Goal: Task Accomplishment & Management: Manage account settings

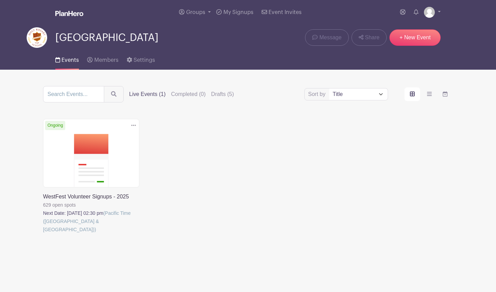
click at [43, 233] on link at bounding box center [43, 233] width 0 height 0
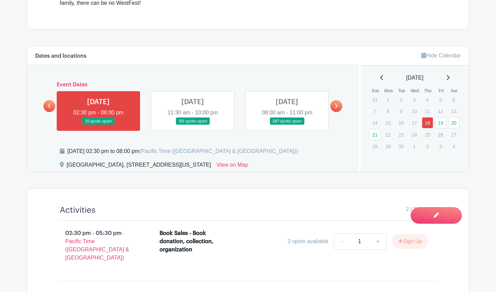
scroll to position [290, 0]
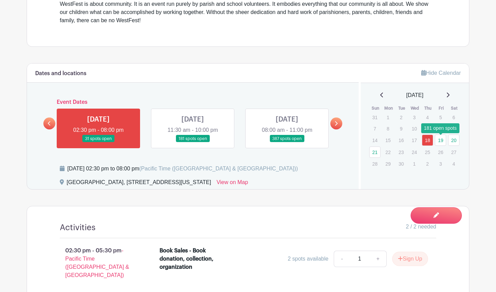
click at [441, 144] on link "19" at bounding box center [440, 139] width 11 height 11
click at [441, 143] on link "19" at bounding box center [440, 139] width 11 height 11
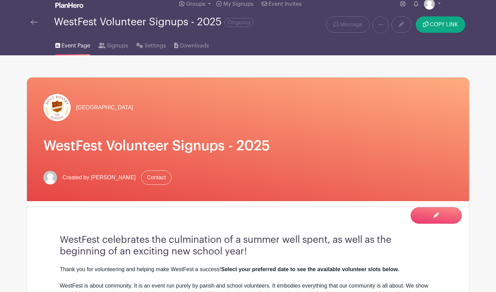
scroll to position [0, 0]
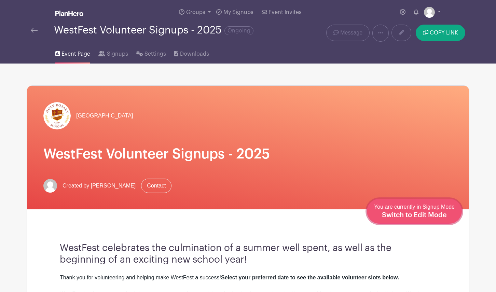
click at [435, 215] on span "Switch to Edit Mode" at bounding box center [414, 215] width 65 height 7
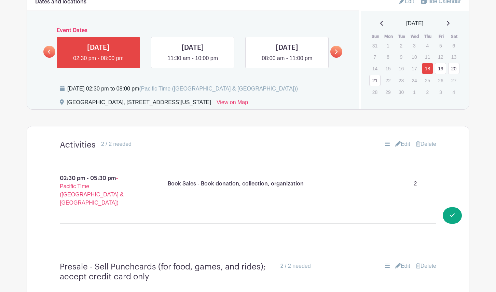
scroll to position [387, 0]
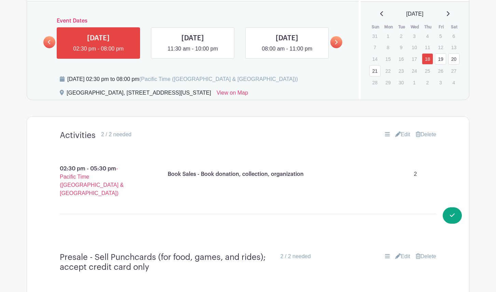
click at [442, 59] on link "19" at bounding box center [440, 58] width 11 height 11
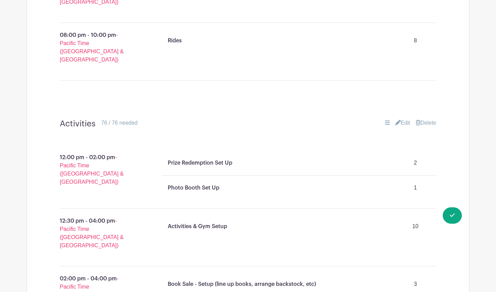
scroll to position [755, 0]
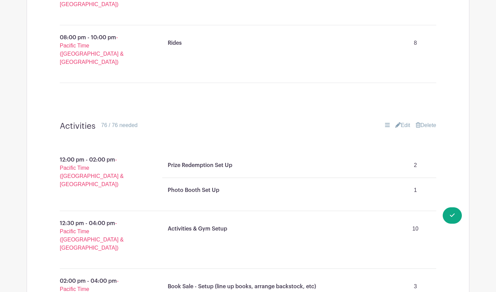
click at [400, 121] on link "Edit" at bounding box center [402, 125] width 15 height 8
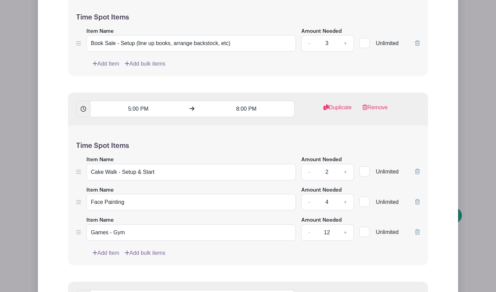
scroll to position [1467, 0]
click at [415, 229] on icon at bounding box center [417, 231] width 5 height 5
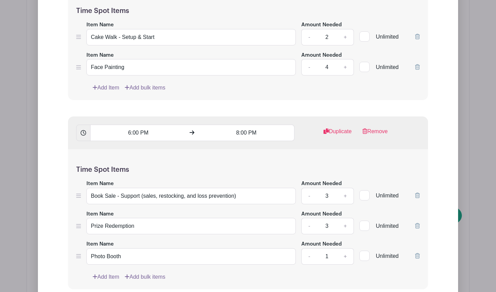
scroll to position [1603, 0]
click at [103, 272] on link "Add Item" at bounding box center [106, 276] width 27 height 8
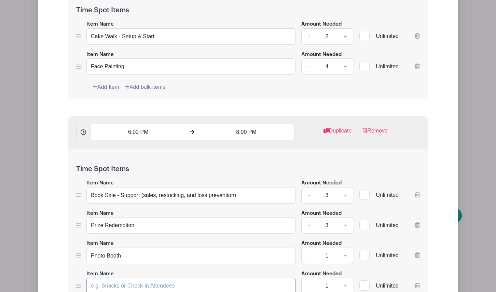
click at [121, 278] on input "Item Name" at bounding box center [190, 286] width 209 height 16
type input "Games"
click at [324, 278] on input "1" at bounding box center [326, 286] width 20 height 16
type input "6"
click at [208, 278] on input "Games" at bounding box center [190, 286] width 209 height 16
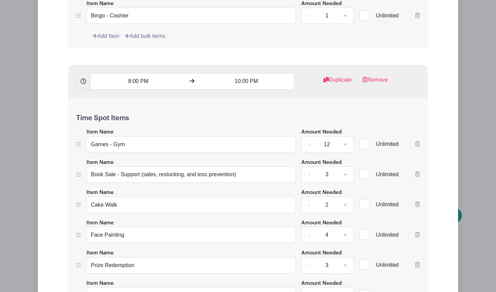
scroll to position [2033, 0]
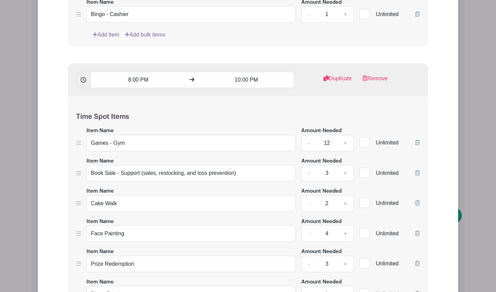
type input "Games - Please Arrive 15 Minutes Early!"
drag, startPoint x: 332, startPoint y: 86, endPoint x: 314, endPoint y: 86, distance: 17.8
click at [314, 135] on div "- 12 +" at bounding box center [327, 143] width 53 height 16
type input "6"
click at [302, 113] on h5 "Time Spot Items" at bounding box center [247, 117] width 343 height 8
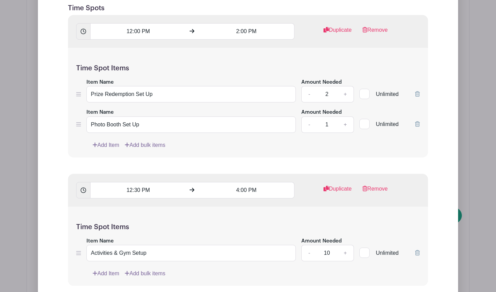
scroll to position [1000, 0]
click at [306, 245] on link "-" at bounding box center [309, 253] width 16 height 16
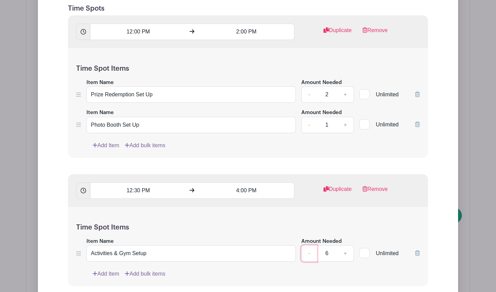
click at [306, 245] on link "-" at bounding box center [309, 253] width 16 height 16
type input "4"
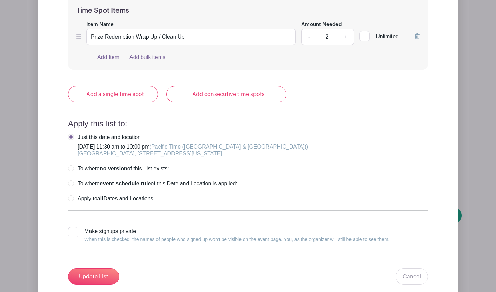
scroll to position [2421, 0]
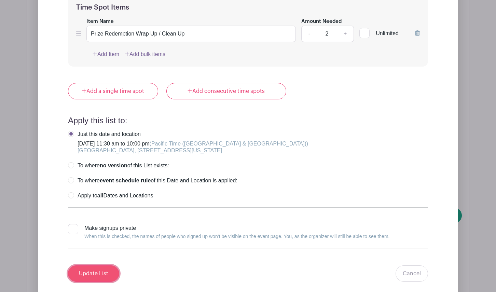
click at [106, 265] on input "Update List" at bounding box center [93, 273] width 51 height 16
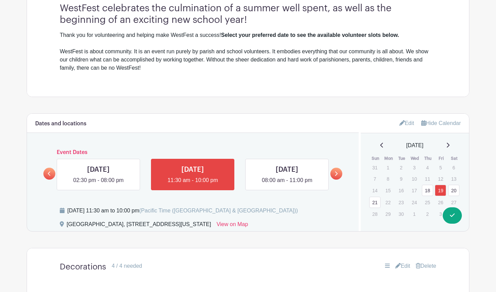
scroll to position [254, 0]
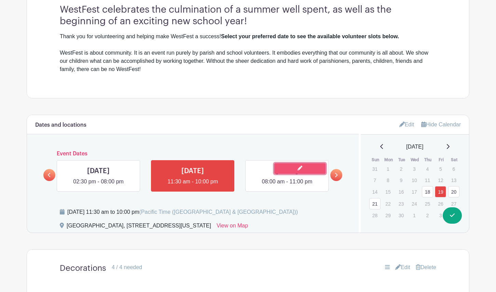
click at [278, 173] on link at bounding box center [299, 168] width 51 height 11
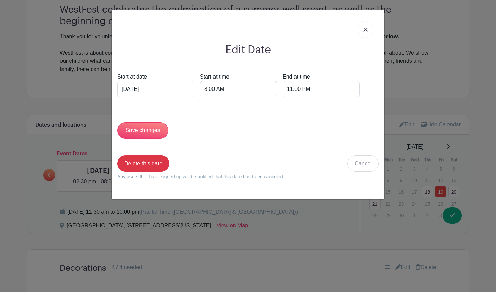
click at [368, 31] on link at bounding box center [365, 29] width 16 height 17
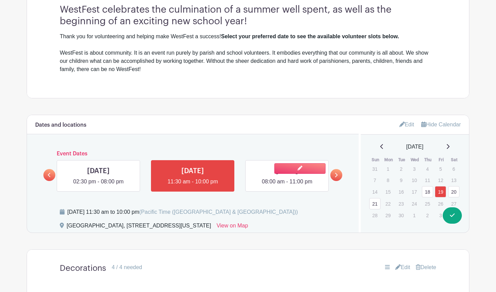
click at [287, 186] on link at bounding box center [287, 186] width 0 height 0
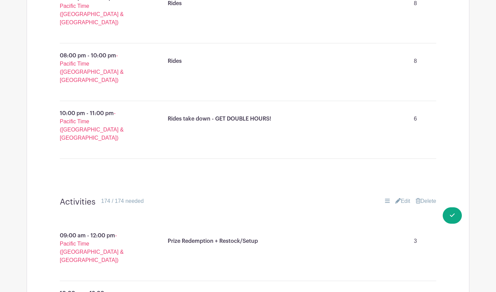
scroll to position [804, 0]
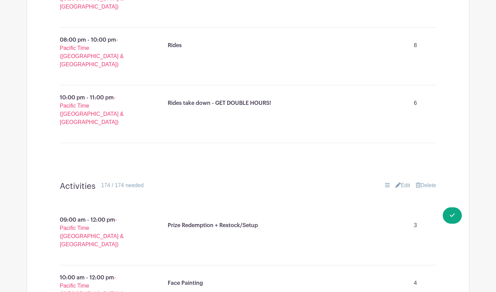
click at [399, 181] on link "Edit" at bounding box center [402, 185] width 15 height 8
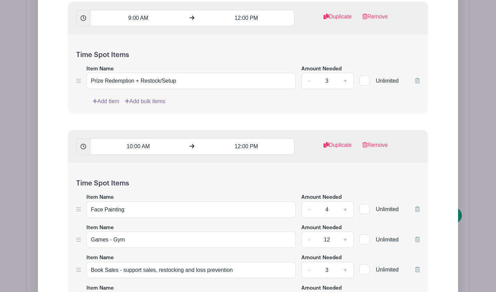
scroll to position [1128, 0]
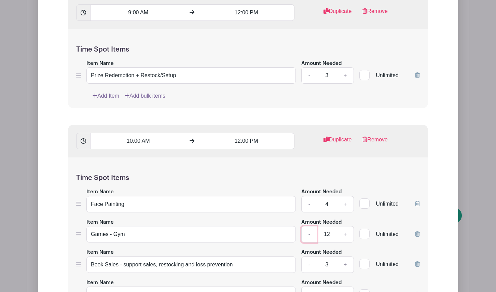
click at [307, 226] on link "-" at bounding box center [309, 234] width 16 height 16
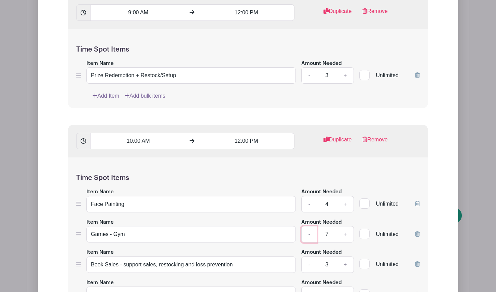
click at [307, 226] on link "-" at bounding box center [309, 234] width 16 height 16
click at [342, 226] on link "+" at bounding box center [345, 234] width 17 height 16
type input "6"
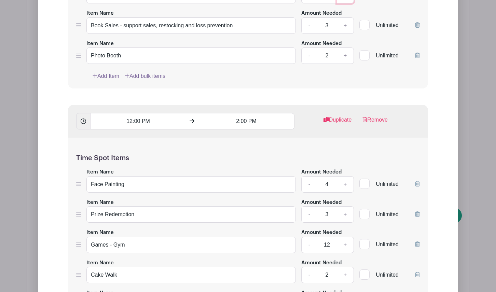
scroll to position [1367, 0]
click at [308, 236] on link "-" at bounding box center [309, 244] width 16 height 16
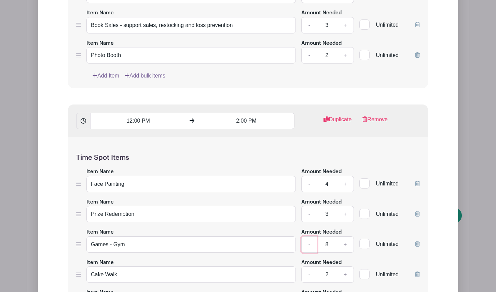
click at [308, 236] on link "-" at bounding box center [309, 244] width 16 height 16
type input "6"
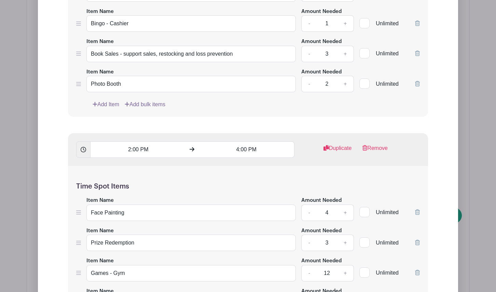
scroll to position [1694, 0]
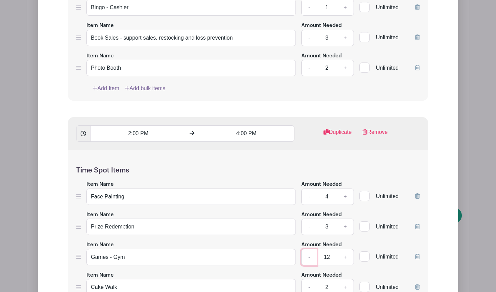
click at [311, 249] on link "-" at bounding box center [309, 257] width 16 height 16
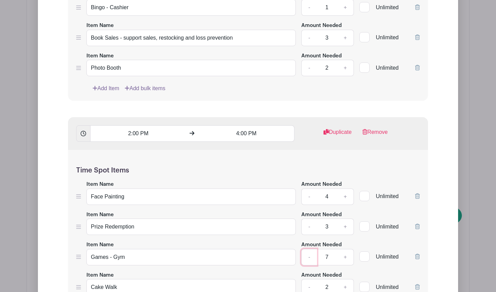
click at [311, 249] on link "-" at bounding box center [309, 257] width 16 height 16
click at [343, 249] on link "+" at bounding box center [345, 257] width 17 height 16
type input "6"
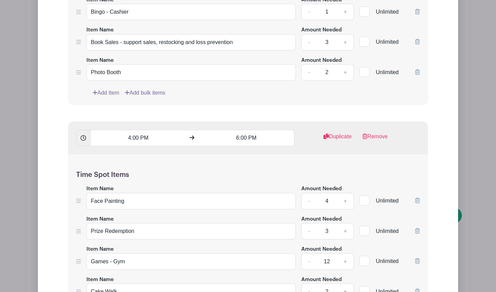
scroll to position [2031, 0]
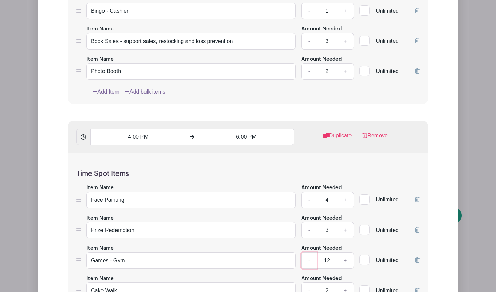
click at [311, 252] on link "-" at bounding box center [309, 260] width 16 height 16
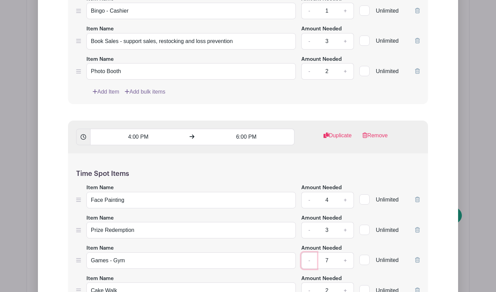
click at [311, 252] on link "-" at bounding box center [309, 260] width 16 height 16
click at [340, 252] on link "+" at bounding box center [345, 260] width 17 height 16
type input "6"
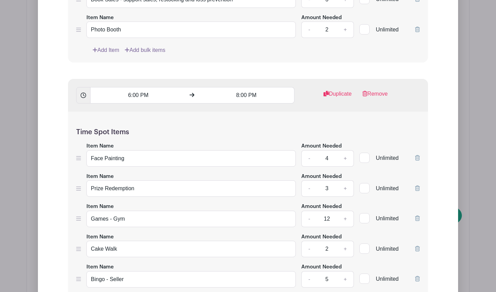
scroll to position [2417, 0]
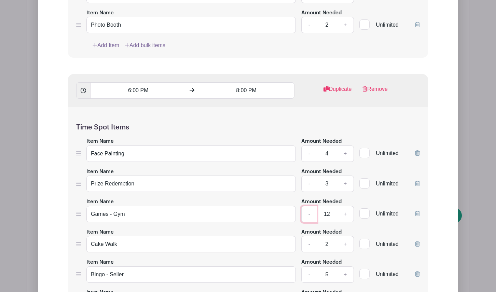
click at [309, 206] on link "-" at bounding box center [309, 214] width 16 height 16
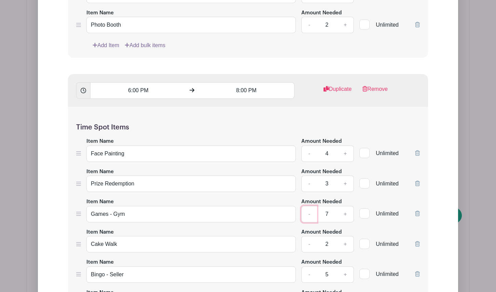
click at [309, 206] on link "-" at bounding box center [309, 214] width 16 height 16
type input "6"
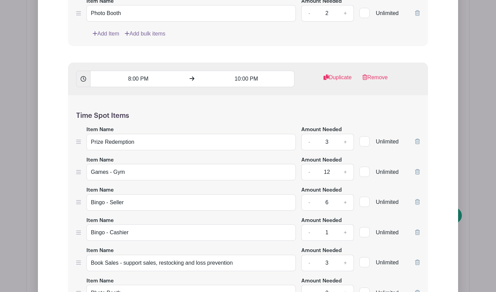
scroll to position [2769, 0]
click at [311, 164] on link "-" at bounding box center [309, 172] width 16 height 16
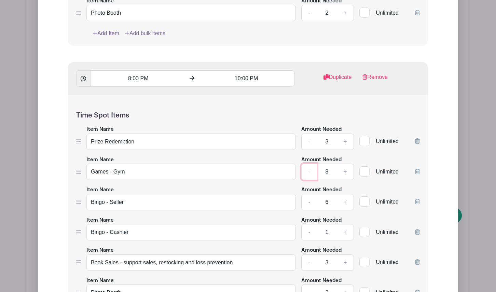
click at [311, 164] on link "-" at bounding box center [309, 172] width 16 height 16
type input "6"
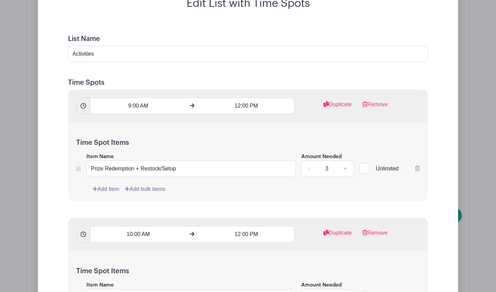
scroll to position [1034, 0]
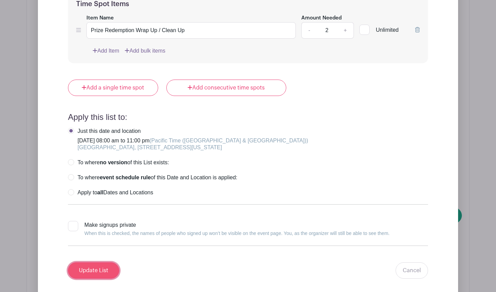
click at [107, 262] on input "Update List" at bounding box center [93, 270] width 51 height 16
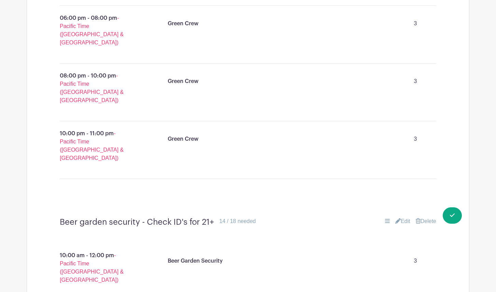
scroll to position [6608, 0]
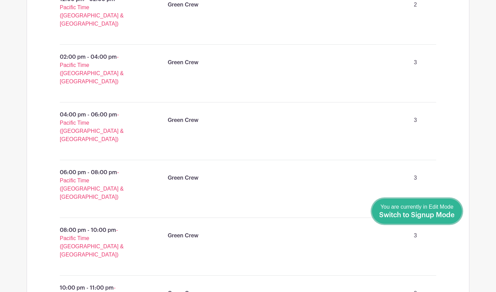
click at [458, 216] on link "Done Editing You are currently in Edit Mode Switch to Signup Mode" at bounding box center [417, 211] width 90 height 25
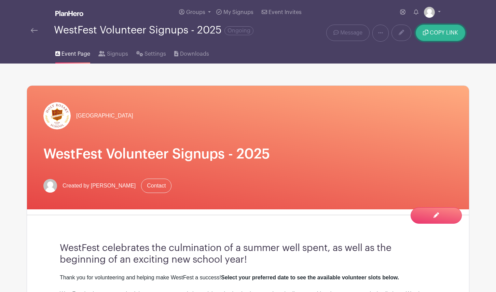
click at [439, 35] on span "COPY LINK" at bounding box center [443, 32] width 28 height 5
click at [356, 32] on span "[URL][DOMAIN_NAME]" at bounding box center [381, 29] width 51 height 5
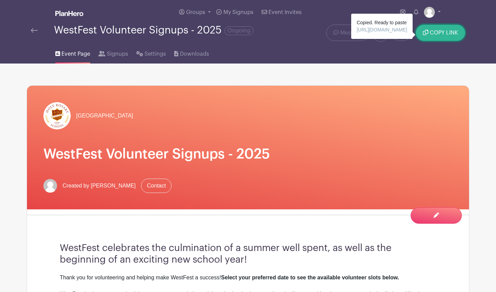
click at [421, 32] on button "COPY LINK" at bounding box center [439, 33] width 49 height 16
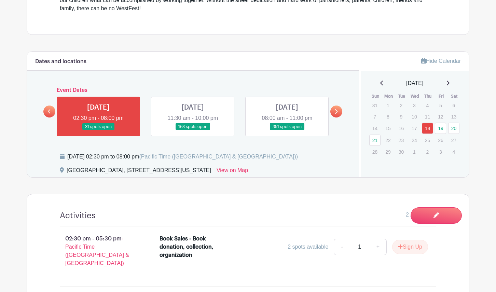
scroll to position [303, 0]
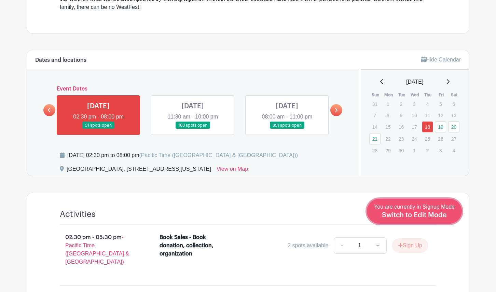
click at [446, 209] on span "You are currently in Signup Mode Switch to Edit Mode" at bounding box center [414, 211] width 81 height 14
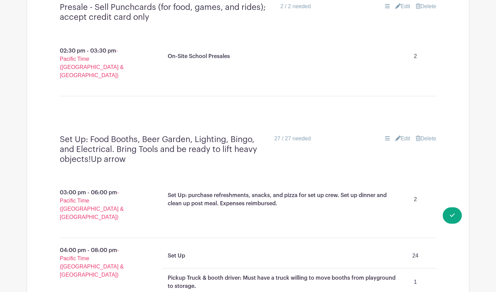
scroll to position [639, 0]
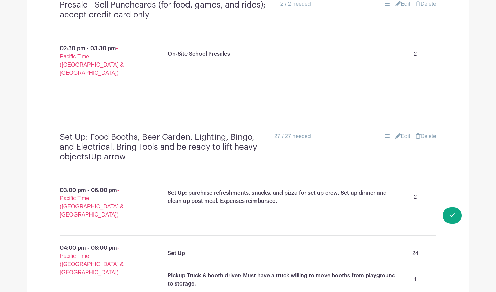
click at [400, 132] on link "Edit" at bounding box center [402, 136] width 15 height 8
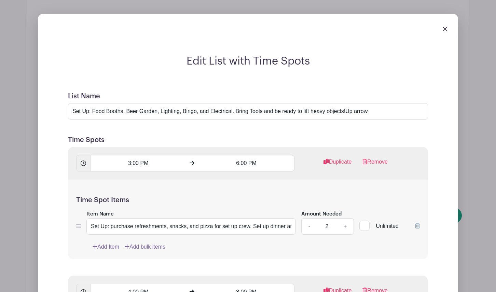
scroll to position [754, 0]
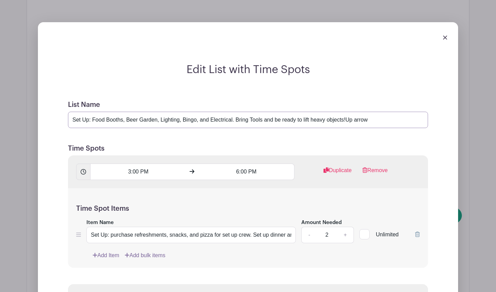
drag, startPoint x: 381, startPoint y: 87, endPoint x: 349, endPoint y: 86, distance: 32.1
click at [349, 112] on input "Set Up: Food Booths, Beer Garden, Lighting, Bingo, and Electrical. Bring Tools …" at bounding box center [248, 120] width 360 height 16
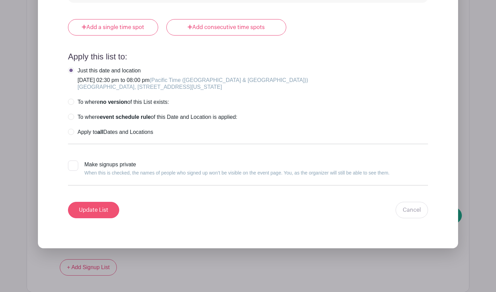
type input "Set Up: Food Booths, Beer Garden, Lighting, Bingo, and Electrical. Bring Tools …"
click at [88, 202] on input "Update List" at bounding box center [93, 210] width 51 height 16
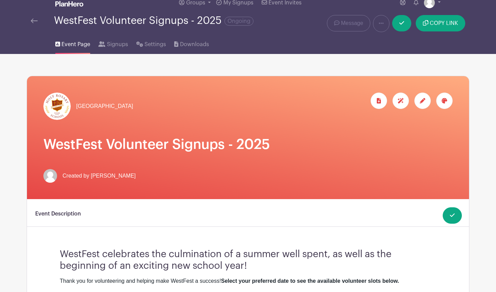
scroll to position [0, 0]
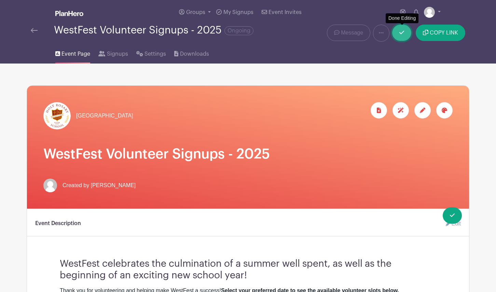
click at [402, 39] on link at bounding box center [401, 33] width 19 height 16
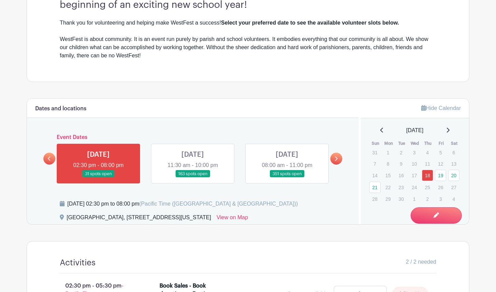
scroll to position [250, 0]
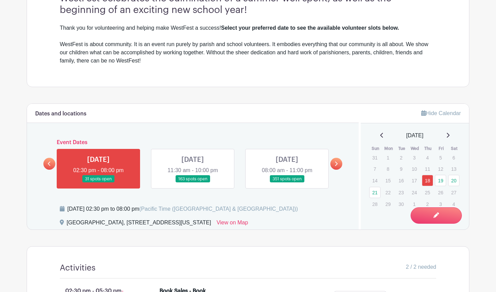
click at [287, 183] on link at bounding box center [287, 183] width 0 height 0
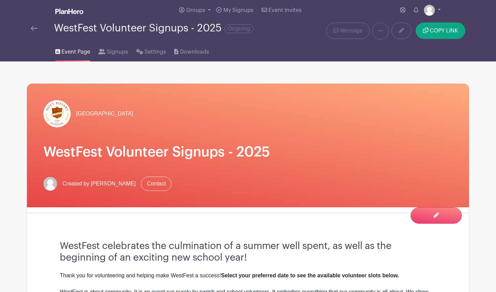
scroll to position [3, 0]
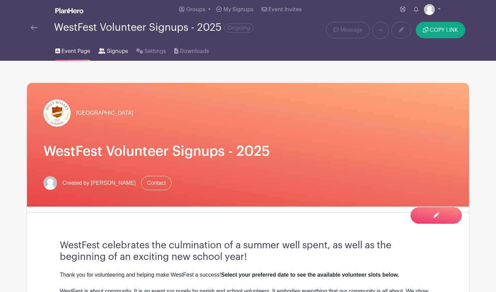
click at [107, 53] on span "Signups" at bounding box center [117, 51] width 21 height 8
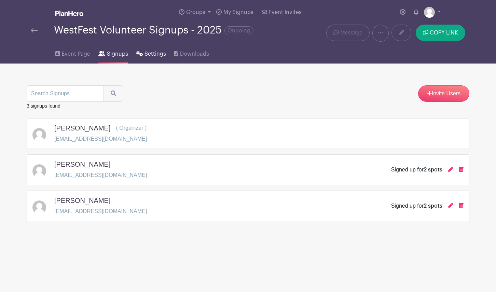
click at [155, 55] on span "Settings" at bounding box center [155, 54] width 22 height 8
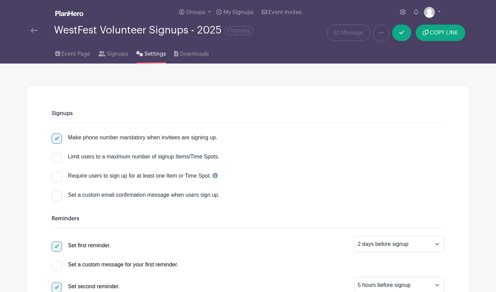
click at [94, 52] on li "Event Page" at bounding box center [76, 53] width 43 height 22
click at [114, 53] on span "Signups" at bounding box center [117, 54] width 21 height 8
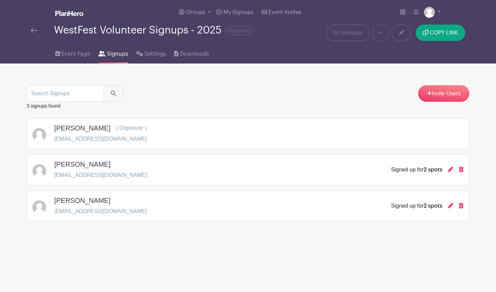
click at [36, 29] on img at bounding box center [34, 30] width 7 height 5
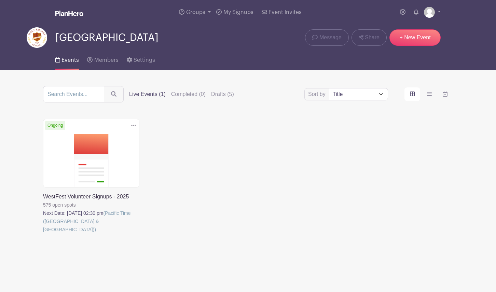
click at [43, 233] on link at bounding box center [43, 233] width 0 height 0
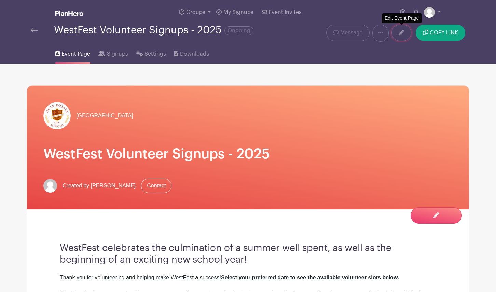
click at [401, 37] on link at bounding box center [401, 33] width 20 height 16
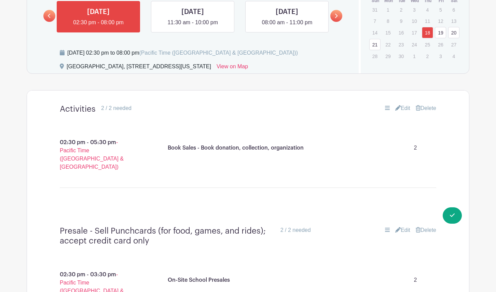
scroll to position [410, 0]
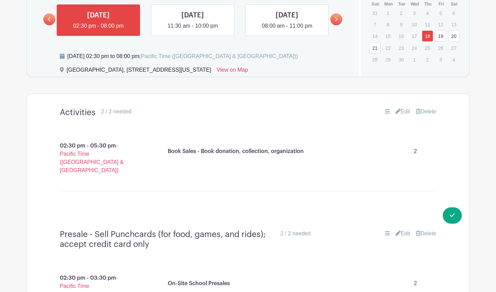
click at [440, 35] on link "19" at bounding box center [440, 35] width 11 height 11
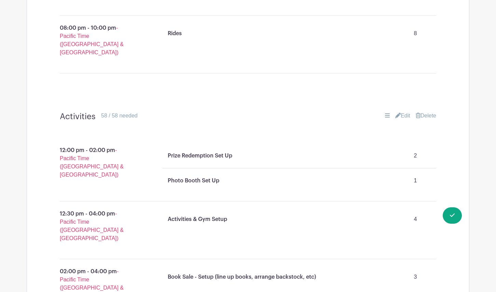
scroll to position [751, 0]
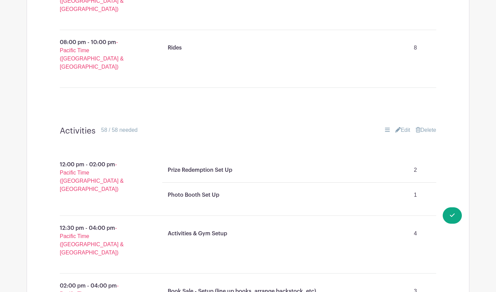
click at [400, 126] on link "Edit" at bounding box center [402, 130] width 15 height 8
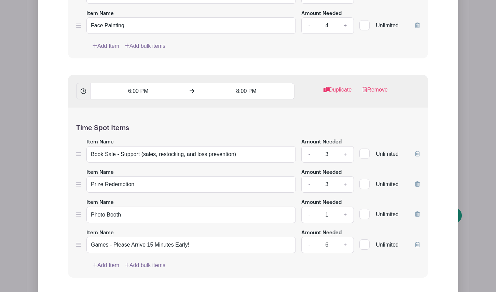
scroll to position [1652, 0]
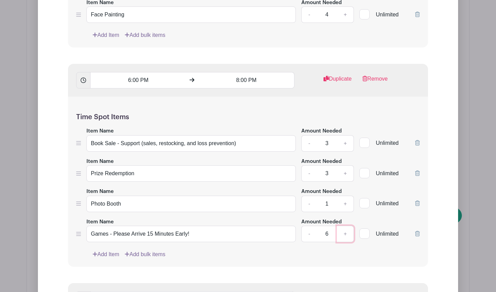
click at [346, 226] on link "+" at bounding box center [345, 234] width 17 height 16
type input "7"
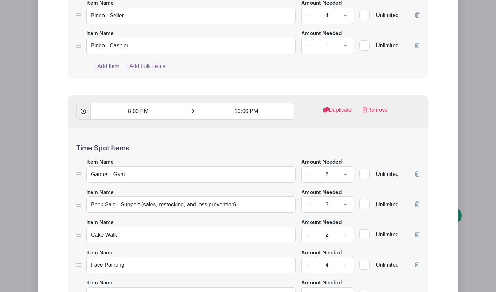
scroll to position [2009, 0]
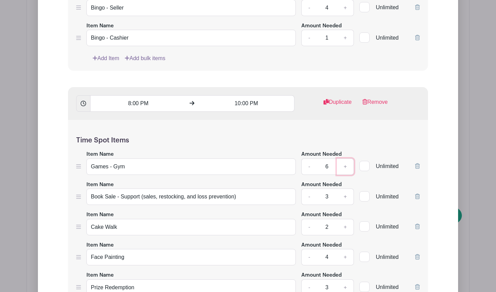
click at [346, 158] on link "+" at bounding box center [345, 166] width 17 height 16
type input "7"
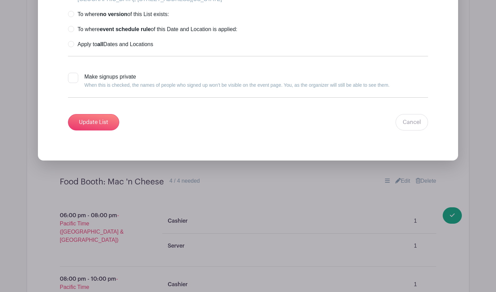
scroll to position [2578, 0]
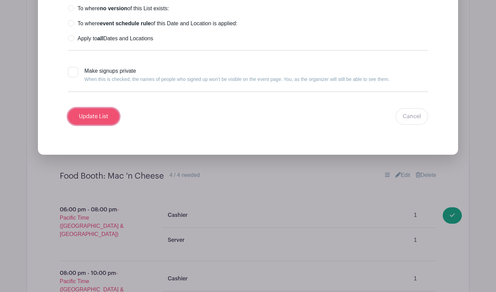
click at [107, 108] on input "Update List" at bounding box center [93, 116] width 51 height 16
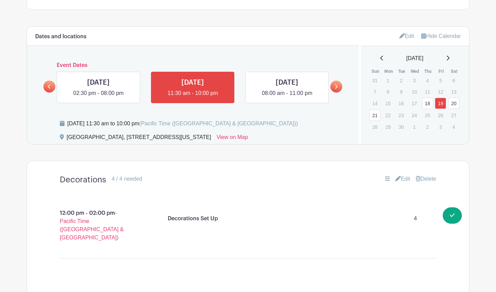
scroll to position [346, 0]
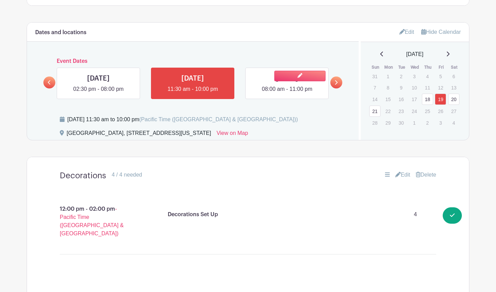
click at [287, 93] on link at bounding box center [287, 93] width 0 height 0
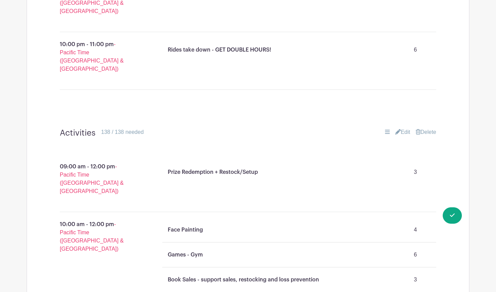
scroll to position [857, 0]
click at [403, 128] on link "Edit" at bounding box center [402, 132] width 15 height 8
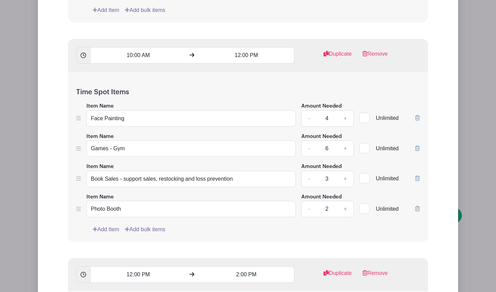
scroll to position [1207, 0]
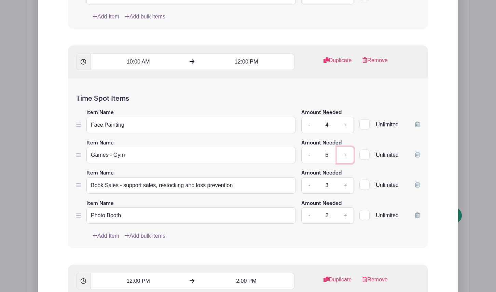
click at [343, 147] on link "+" at bounding box center [345, 155] width 17 height 16
type input "7"
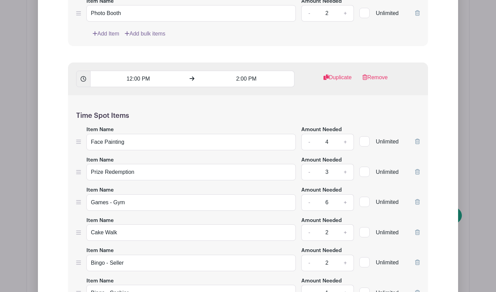
scroll to position [1418, 0]
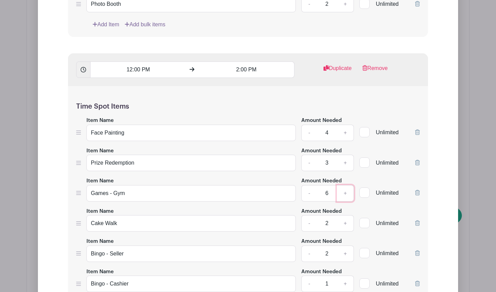
click at [343, 185] on link "+" at bounding box center [345, 193] width 17 height 16
type input "7"
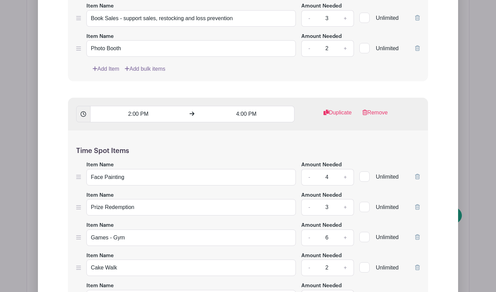
scroll to position [1714, 0]
click at [345, 229] on link "+" at bounding box center [345, 237] width 17 height 16
type input "7"
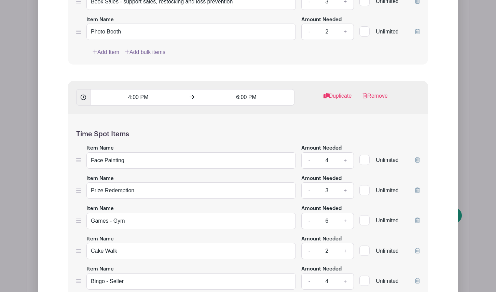
scroll to position [2085, 0]
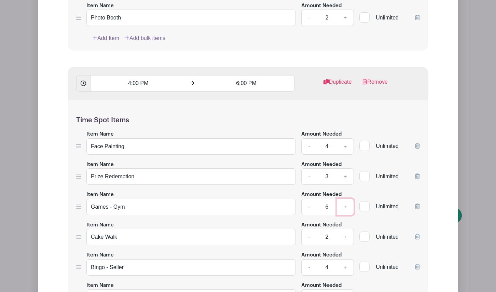
click at [342, 199] on link "+" at bounding box center [345, 207] width 17 height 16
type input "7"
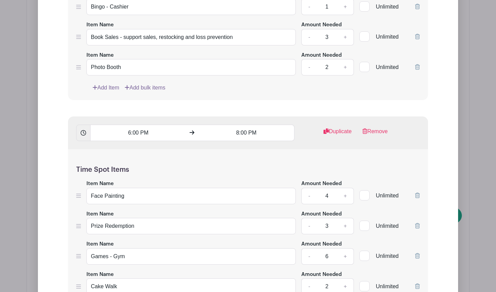
scroll to position [2380, 0]
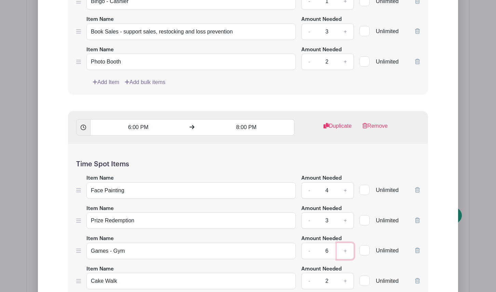
click at [343, 243] on link "+" at bounding box center [345, 251] width 17 height 16
type input "7"
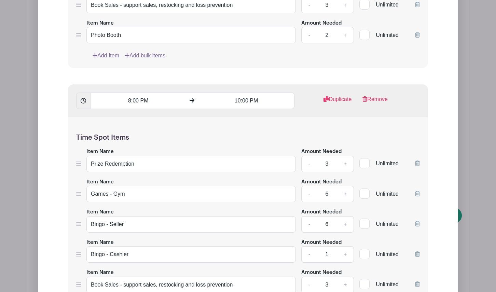
scroll to position [2750, 0]
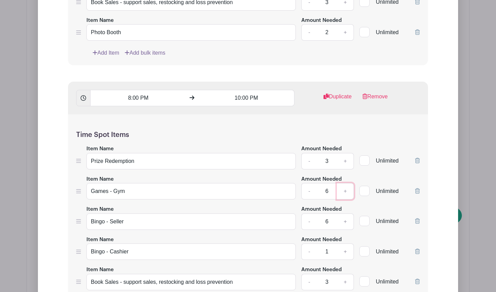
click at [337, 183] on link "+" at bounding box center [345, 191] width 17 height 16
type input "7"
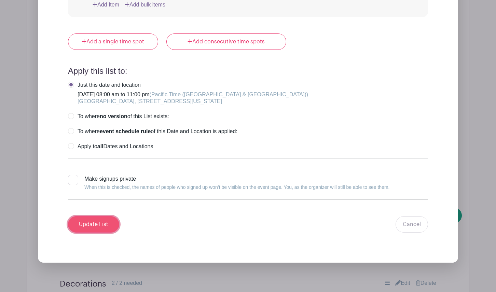
click at [107, 216] on input "Update List" at bounding box center [93, 224] width 51 height 16
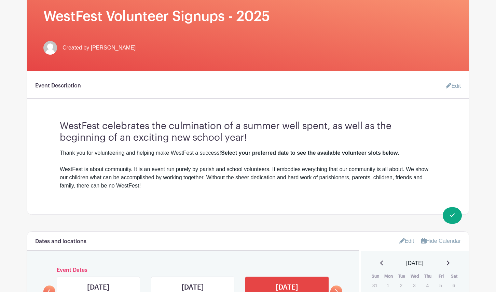
scroll to position [0, 0]
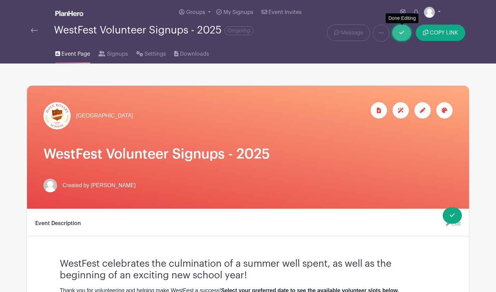
click at [404, 26] on link at bounding box center [401, 33] width 19 height 16
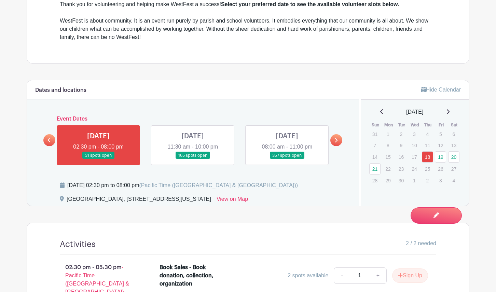
scroll to position [280, 0]
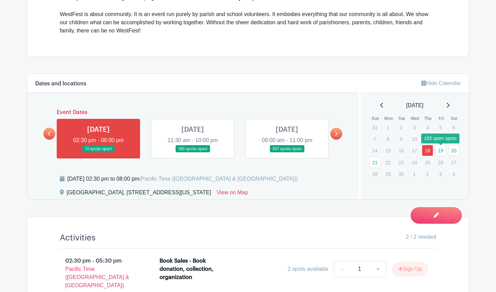
click at [443, 150] on link "19" at bounding box center [440, 150] width 11 height 11
click at [440, 150] on link "19" at bounding box center [440, 150] width 11 height 11
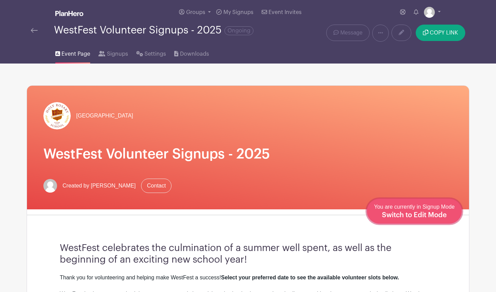
click at [442, 216] on span "Switch to Edit Mode" at bounding box center [414, 215] width 65 height 7
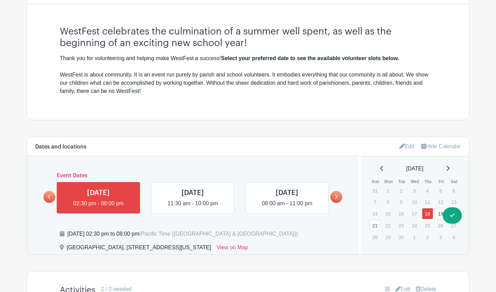
scroll to position [234, 0]
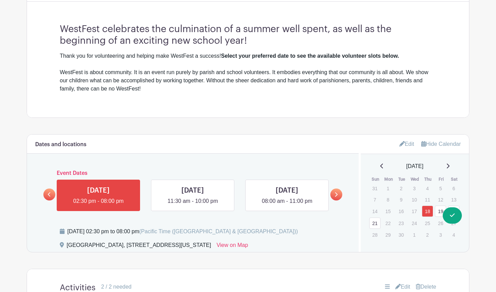
drag, startPoint x: 484, startPoint y: 241, endPoint x: 467, endPoint y: 234, distance: 18.5
click at [439, 215] on link "19" at bounding box center [440, 210] width 11 height 11
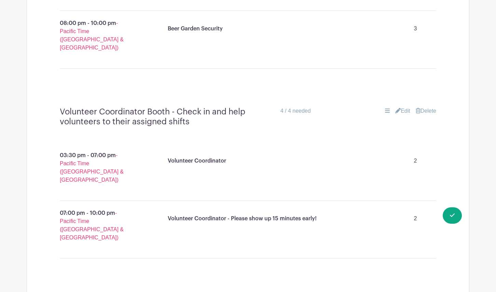
scroll to position [4219, 0]
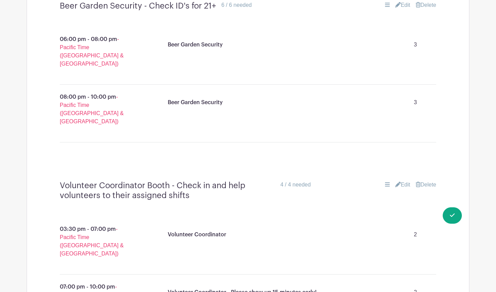
scroll to position [4121, 0]
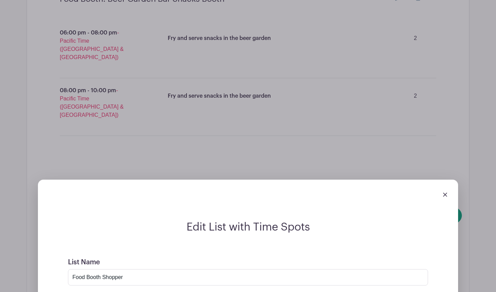
scroll to position [4497, 0]
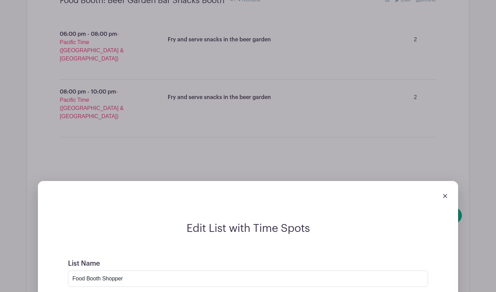
type input "1"
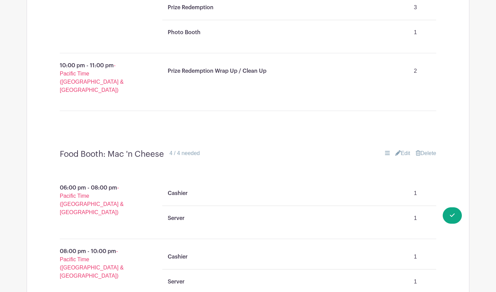
scroll to position [1298, 0]
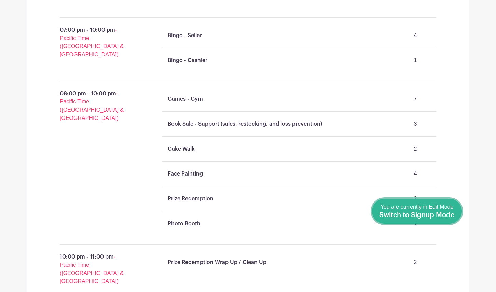
click at [454, 217] on span "Switch to Signup Mode" at bounding box center [416, 215] width 75 height 7
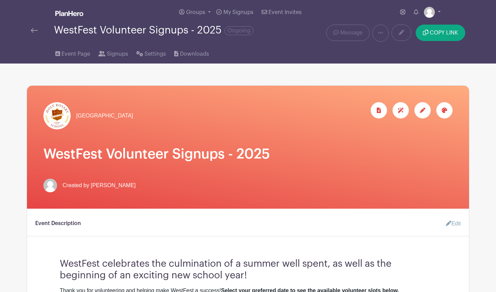
click at [31, 31] on img at bounding box center [34, 30] width 7 height 5
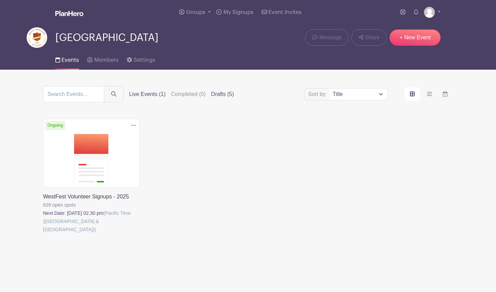
click at [214, 93] on label "Drafts (5)" at bounding box center [222, 94] width 23 height 8
click at [0, 0] on input "Drafts (5)" at bounding box center [0, 0] width 0 height 0
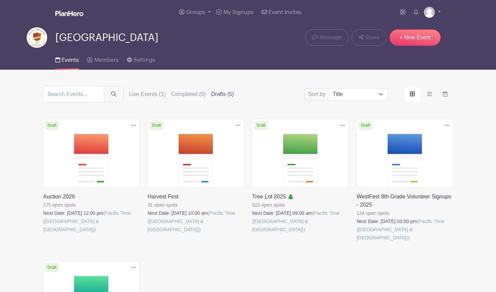
click at [356, 242] on link at bounding box center [356, 242] width 0 height 0
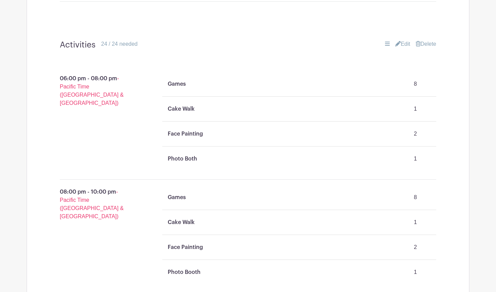
scroll to position [566, 0]
click at [405, 39] on link "Edit" at bounding box center [402, 43] width 15 height 8
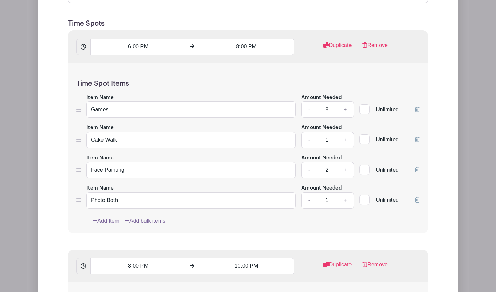
scroll to position [720, 0]
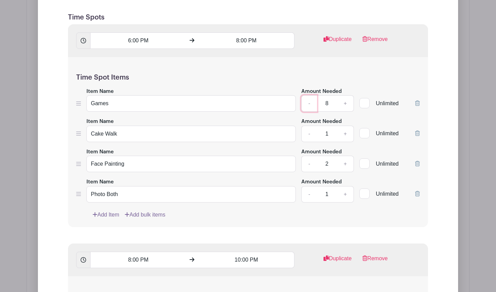
click at [306, 95] on link "-" at bounding box center [309, 103] width 16 height 16
type input "6"
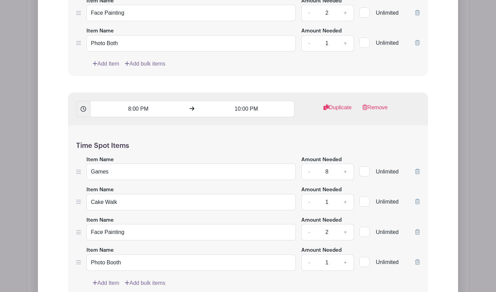
scroll to position [871, 0]
click at [307, 163] on link "-" at bounding box center [309, 171] width 16 height 16
type input "6"
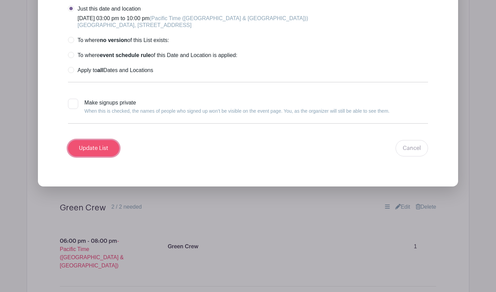
click at [96, 140] on input "Update List" at bounding box center [93, 148] width 51 height 16
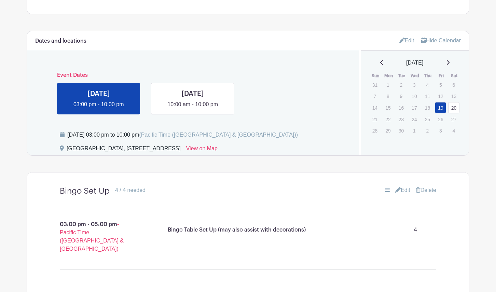
scroll to position [297, 0]
click at [193, 109] on link at bounding box center [193, 109] width 0 height 0
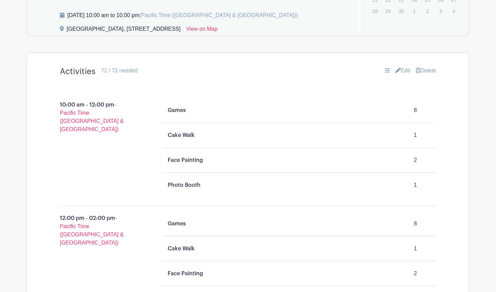
scroll to position [421, 0]
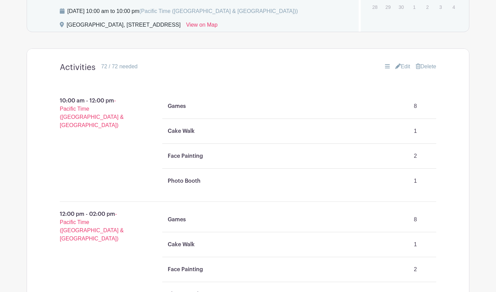
click at [400, 68] on link "Edit" at bounding box center [402, 66] width 15 height 8
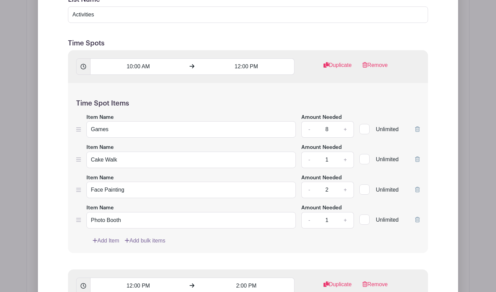
scroll to position [590, 0]
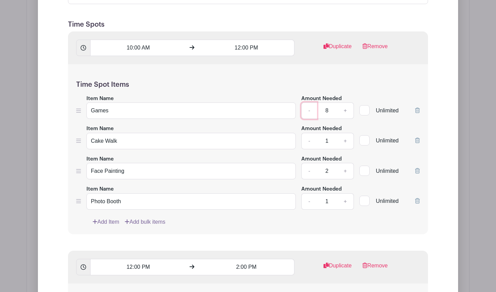
click at [306, 112] on link "-" at bounding box center [309, 110] width 16 height 16
type input "6"
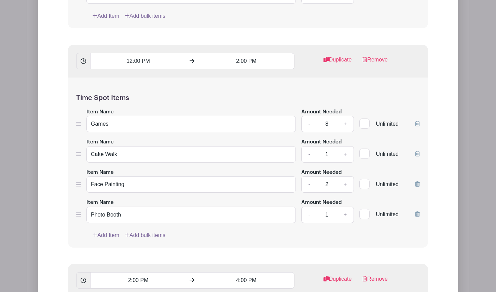
scroll to position [798, 0]
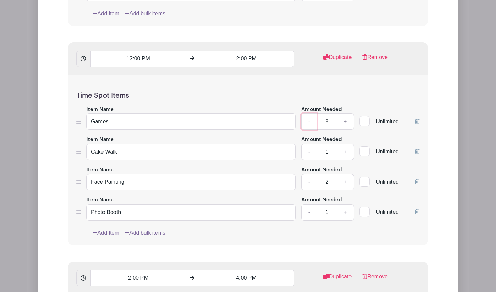
click at [307, 122] on link "-" at bounding box center [309, 121] width 16 height 16
type input "6"
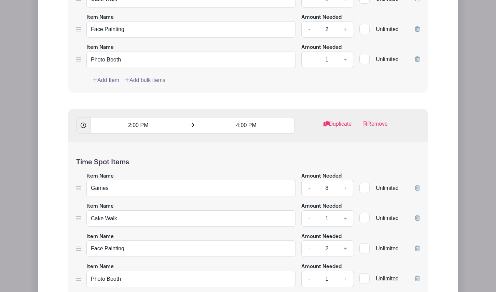
scroll to position [958, 0]
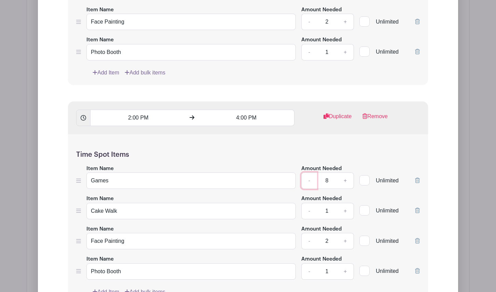
click at [307, 185] on link "-" at bounding box center [309, 180] width 16 height 16
type input "6"
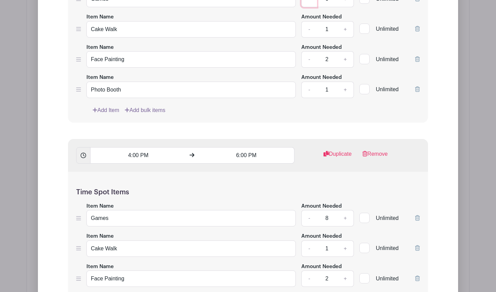
scroll to position [1152, 0]
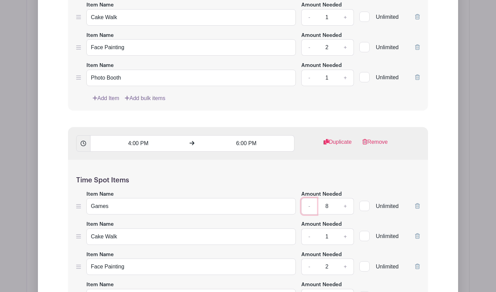
click at [313, 212] on link "-" at bounding box center [309, 206] width 16 height 16
type input "6"
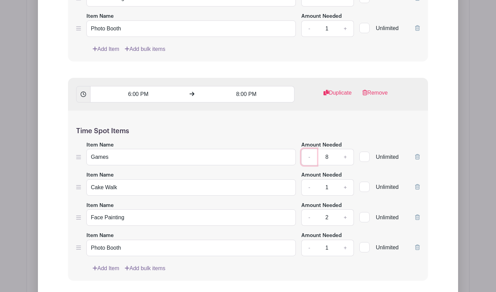
click at [310, 165] on link "-" at bounding box center [309, 157] width 16 height 16
type input "6"
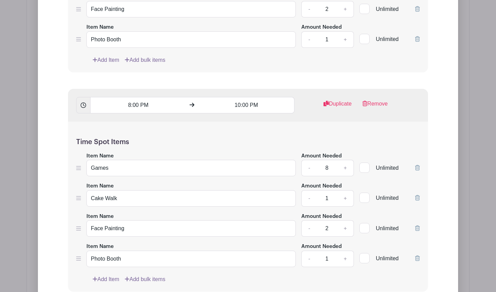
scroll to position [1636, 0]
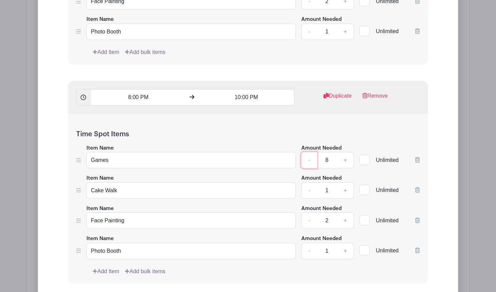
click at [312, 165] on link "-" at bounding box center [309, 160] width 16 height 16
type input "6"
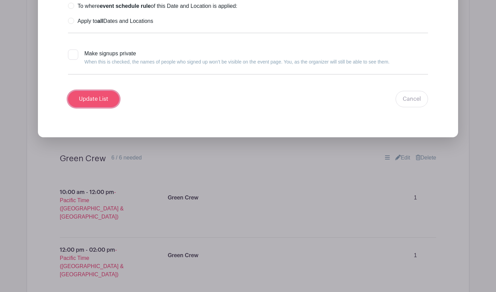
click at [98, 107] on input "Update List" at bounding box center [93, 99] width 51 height 16
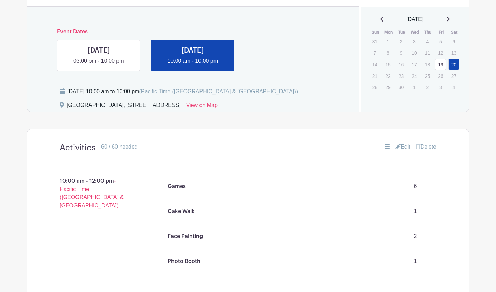
scroll to position [323, 0]
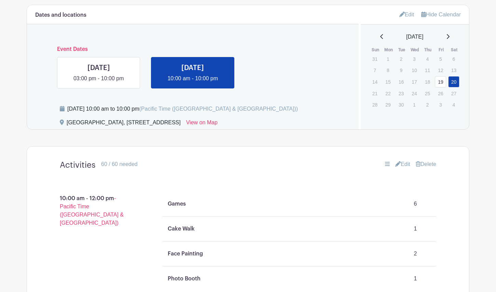
click at [399, 163] on link "Edit" at bounding box center [402, 164] width 15 height 8
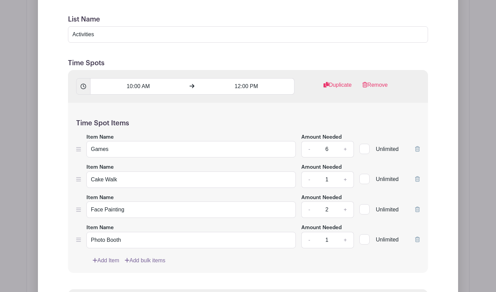
scroll to position [548, 0]
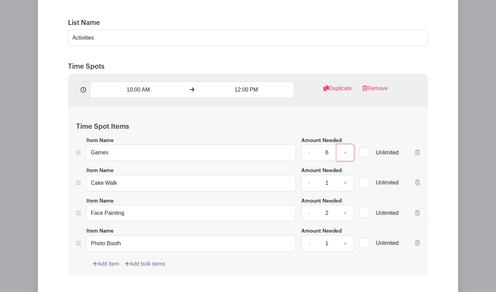
click at [344, 154] on link "+" at bounding box center [345, 152] width 17 height 16
type input "7"
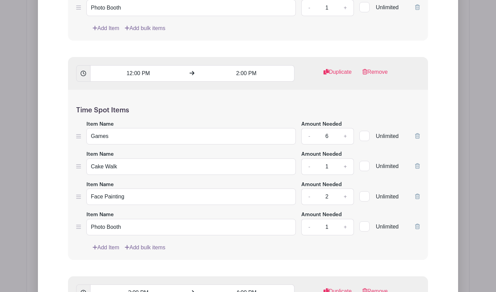
scroll to position [788, 0]
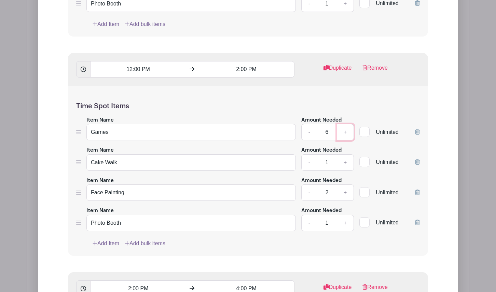
click at [342, 135] on link "+" at bounding box center [345, 132] width 17 height 16
type input "7"
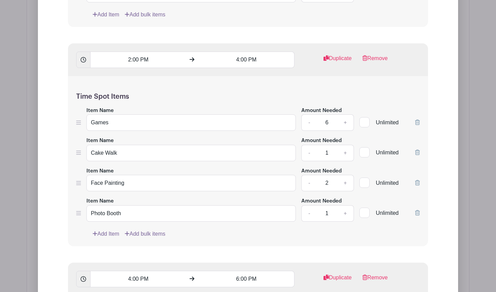
scroll to position [1020, 0]
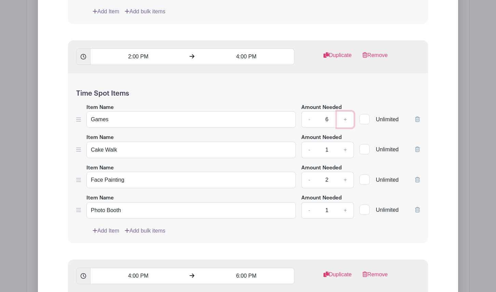
click at [345, 127] on link "+" at bounding box center [345, 119] width 17 height 16
type input "7"
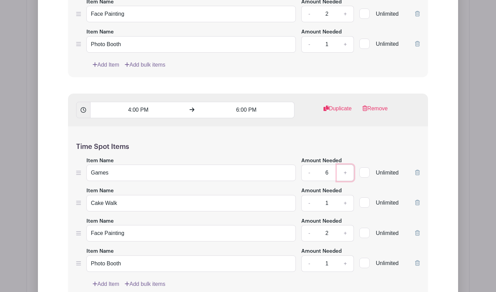
drag, startPoint x: 343, startPoint y: 185, endPoint x: 343, endPoint y: 188, distance: 3.8
click at [343, 181] on link "+" at bounding box center [345, 173] width 17 height 16
type input "7"
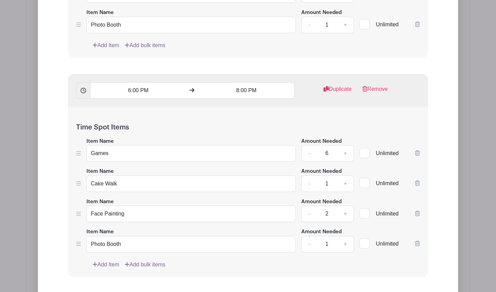
scroll to position [1428, 0]
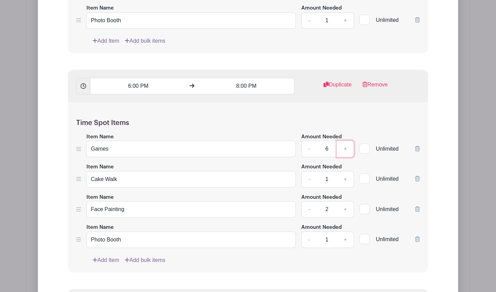
click at [346, 157] on link "+" at bounding box center [345, 149] width 17 height 16
type input "7"
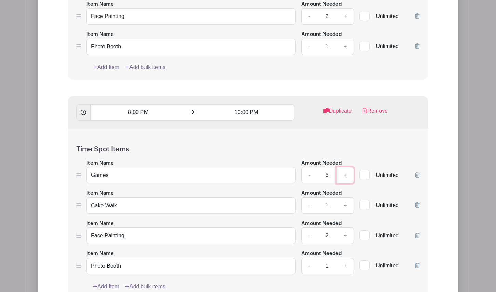
click at [344, 181] on link "+" at bounding box center [345, 175] width 17 height 16
type input "7"
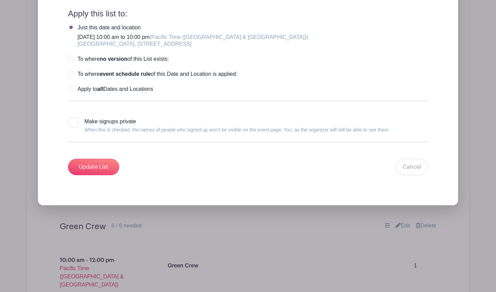
scroll to position [1970, 0]
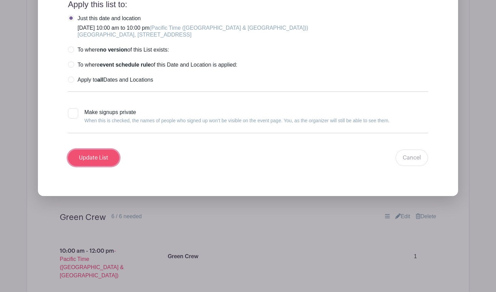
click at [83, 166] on input "Update List" at bounding box center [93, 158] width 51 height 16
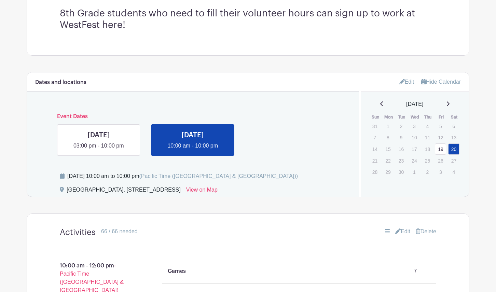
scroll to position [287, 0]
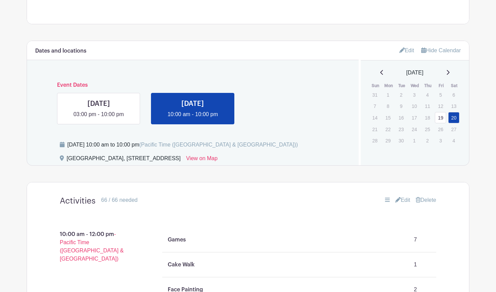
click at [439, 120] on link "19" at bounding box center [440, 117] width 11 height 11
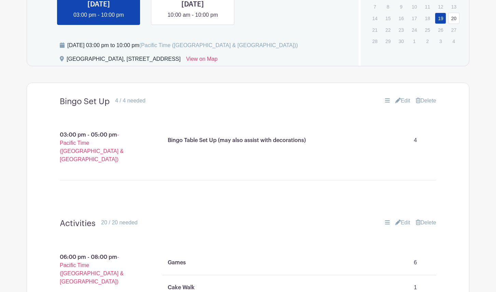
scroll to position [384, 0]
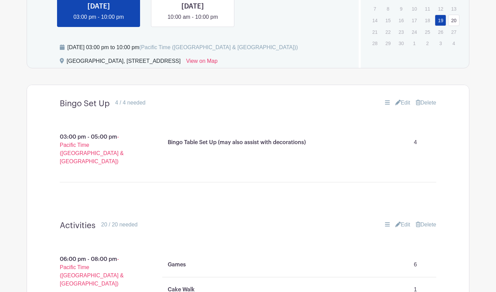
click at [402, 104] on link "Edit" at bounding box center [402, 103] width 15 height 8
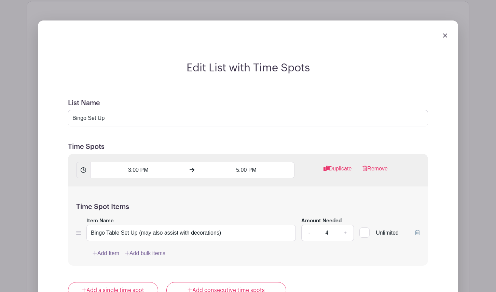
scroll to position [456, 0]
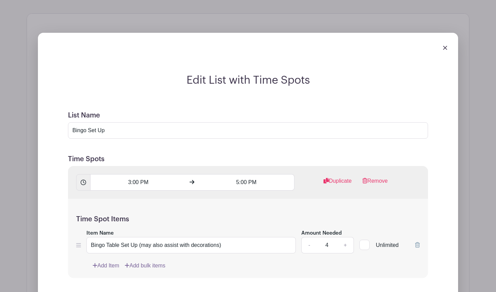
click at [446, 47] on img at bounding box center [445, 48] width 4 height 4
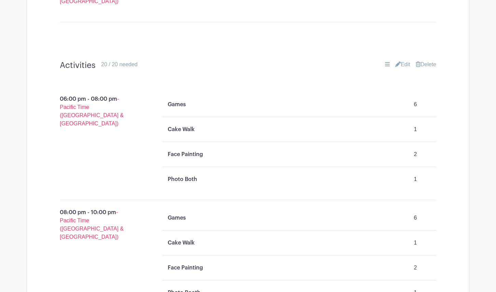
scroll to position [542, 0]
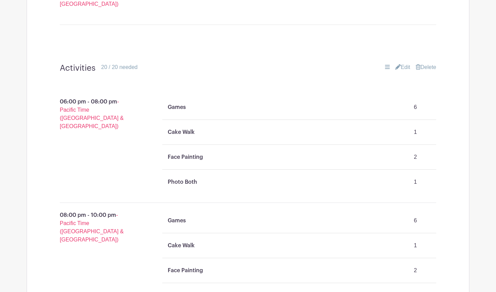
click at [400, 63] on link "Edit" at bounding box center [402, 67] width 15 height 8
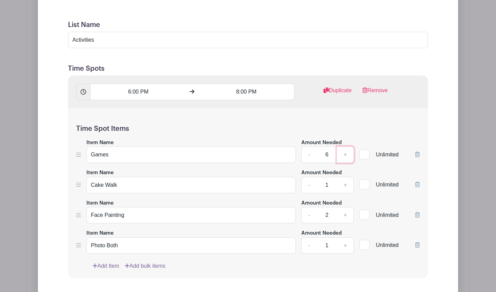
click at [346, 146] on link "+" at bounding box center [345, 154] width 17 height 16
type input "7"
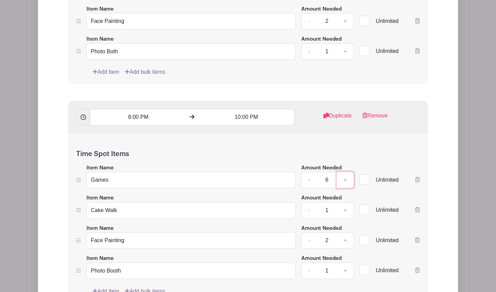
click at [345, 172] on link "+" at bounding box center [345, 180] width 17 height 16
type input "7"
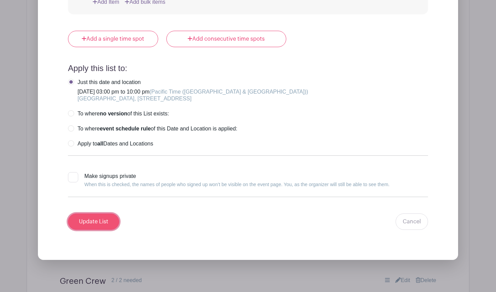
click at [108, 215] on input "Update List" at bounding box center [93, 221] width 51 height 16
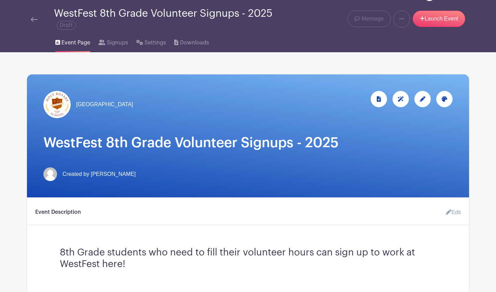
scroll to position [0, 0]
